Goal: Navigation & Orientation: Understand site structure

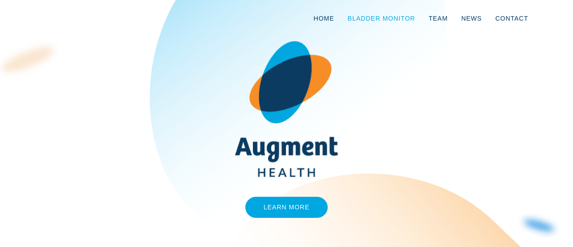
click at [398, 19] on link "Bladder Monitor" at bounding box center [381, 19] width 81 height 30
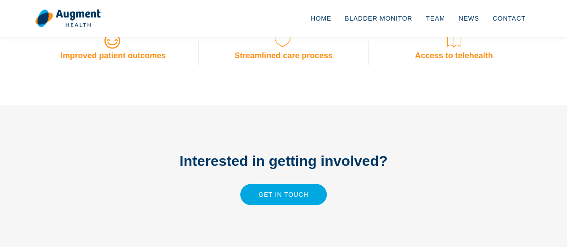
scroll to position [724, 0]
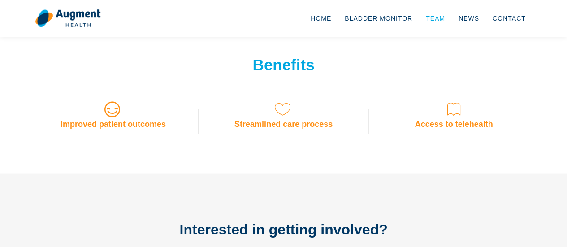
click at [443, 13] on link "Team" at bounding box center [435, 19] width 33 height 30
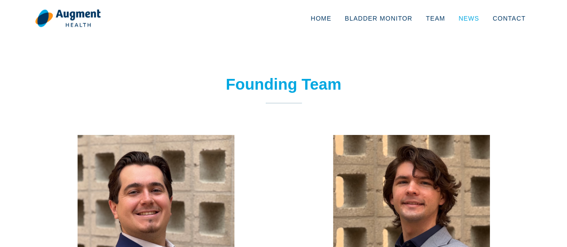
click at [467, 20] on link "News" at bounding box center [469, 19] width 34 height 30
